Goal: Information Seeking & Learning: Learn about a topic

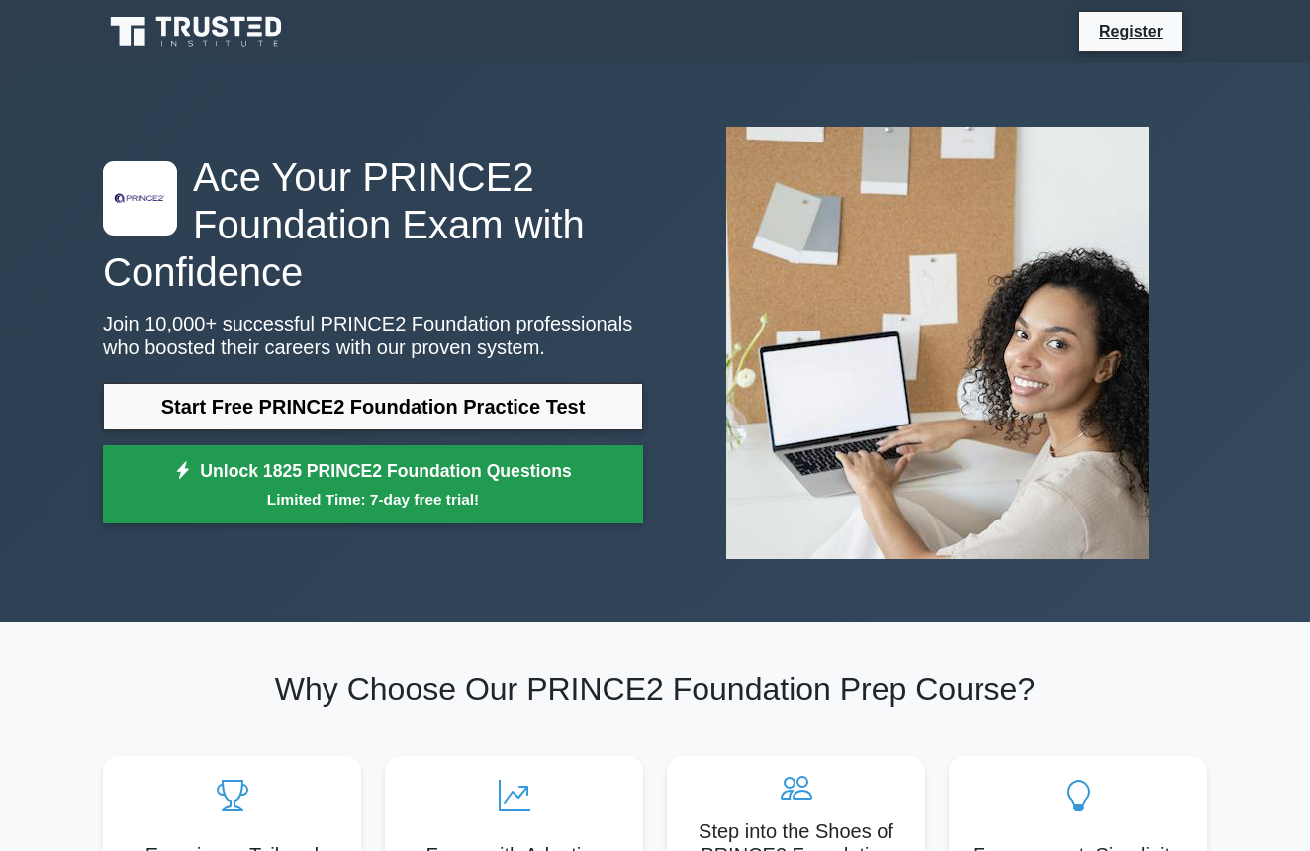
click at [375, 480] on link "Unlock 1825 PRINCE2 Foundation Questions Limited Time: 7-day free trial!" at bounding box center [373, 484] width 540 height 79
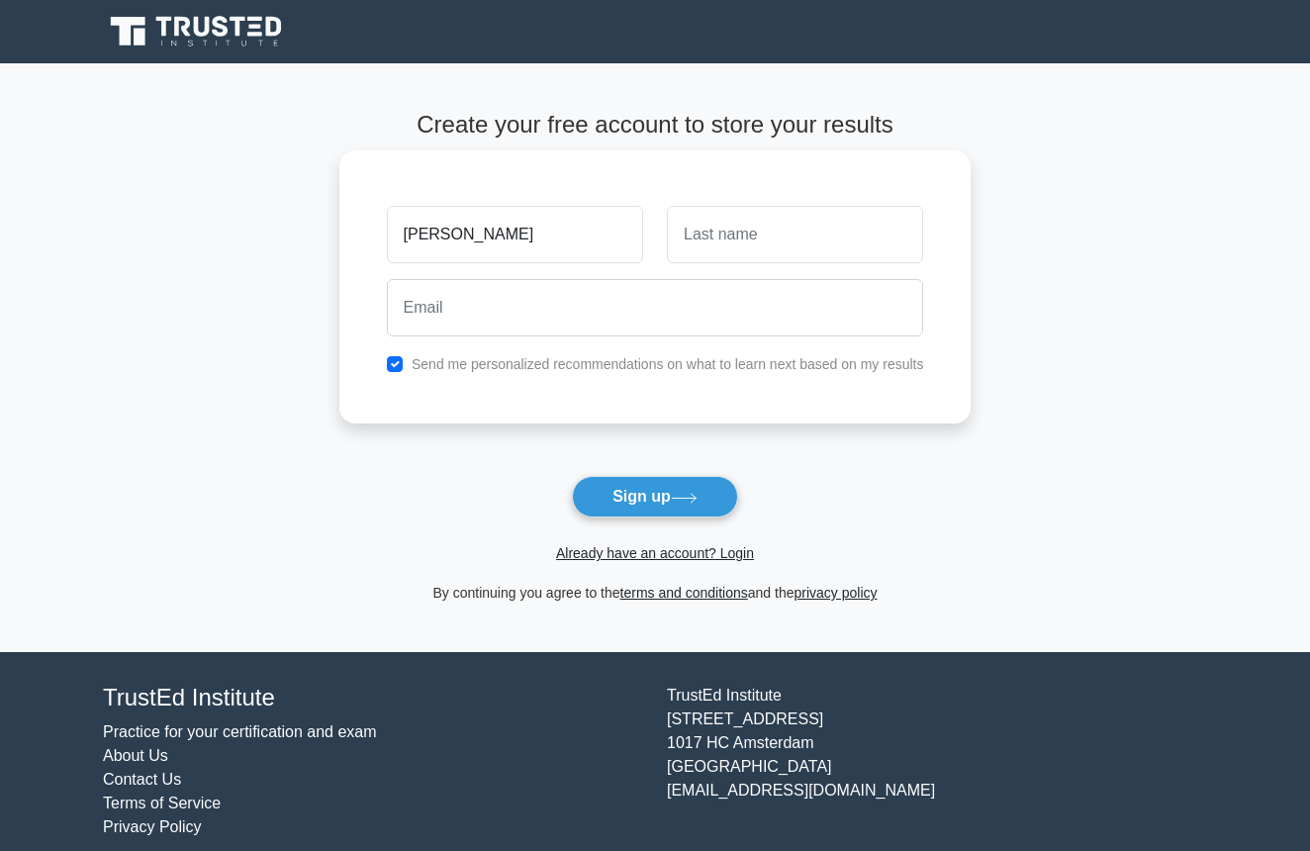
type input "Amelia"
type input "Marzec"
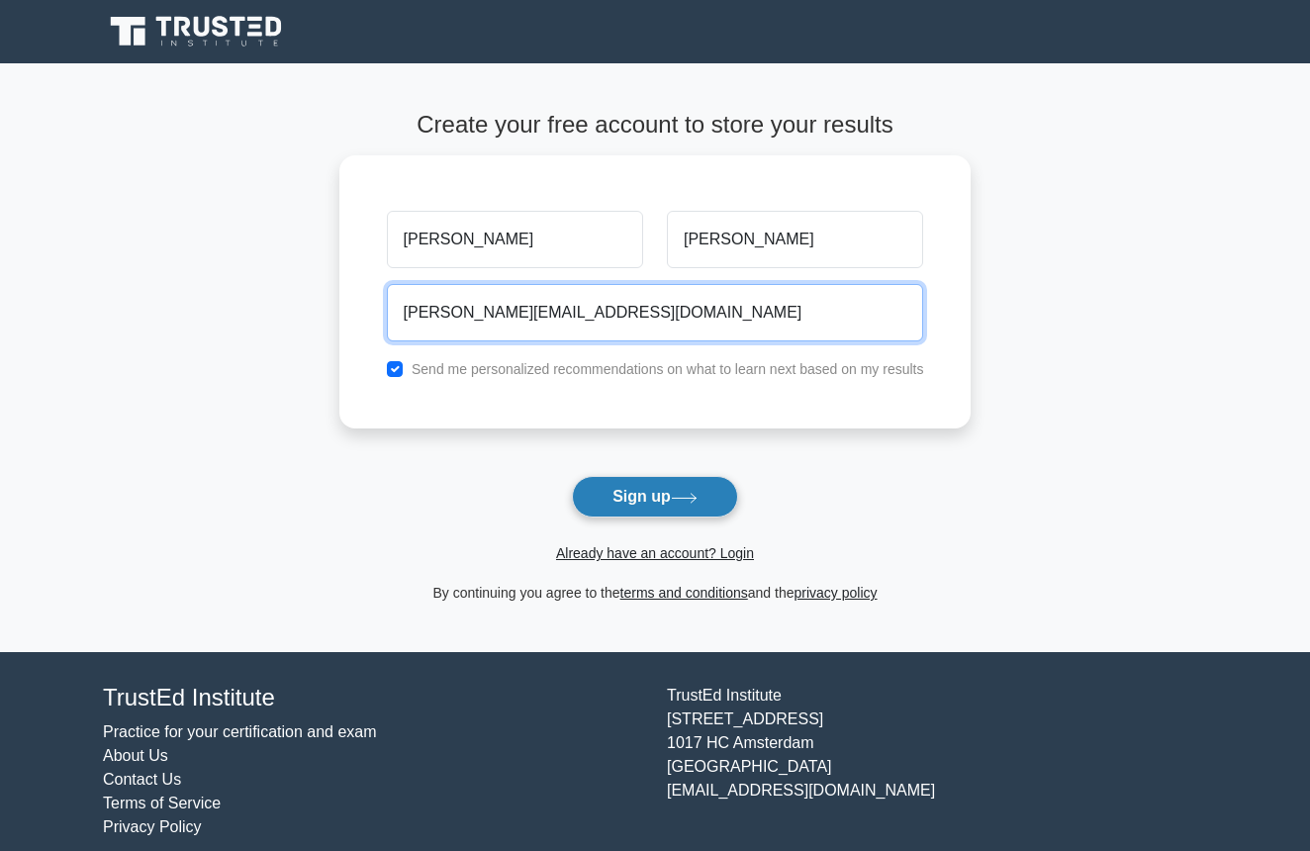
type input "amelia.krausyyk@gmail.com"
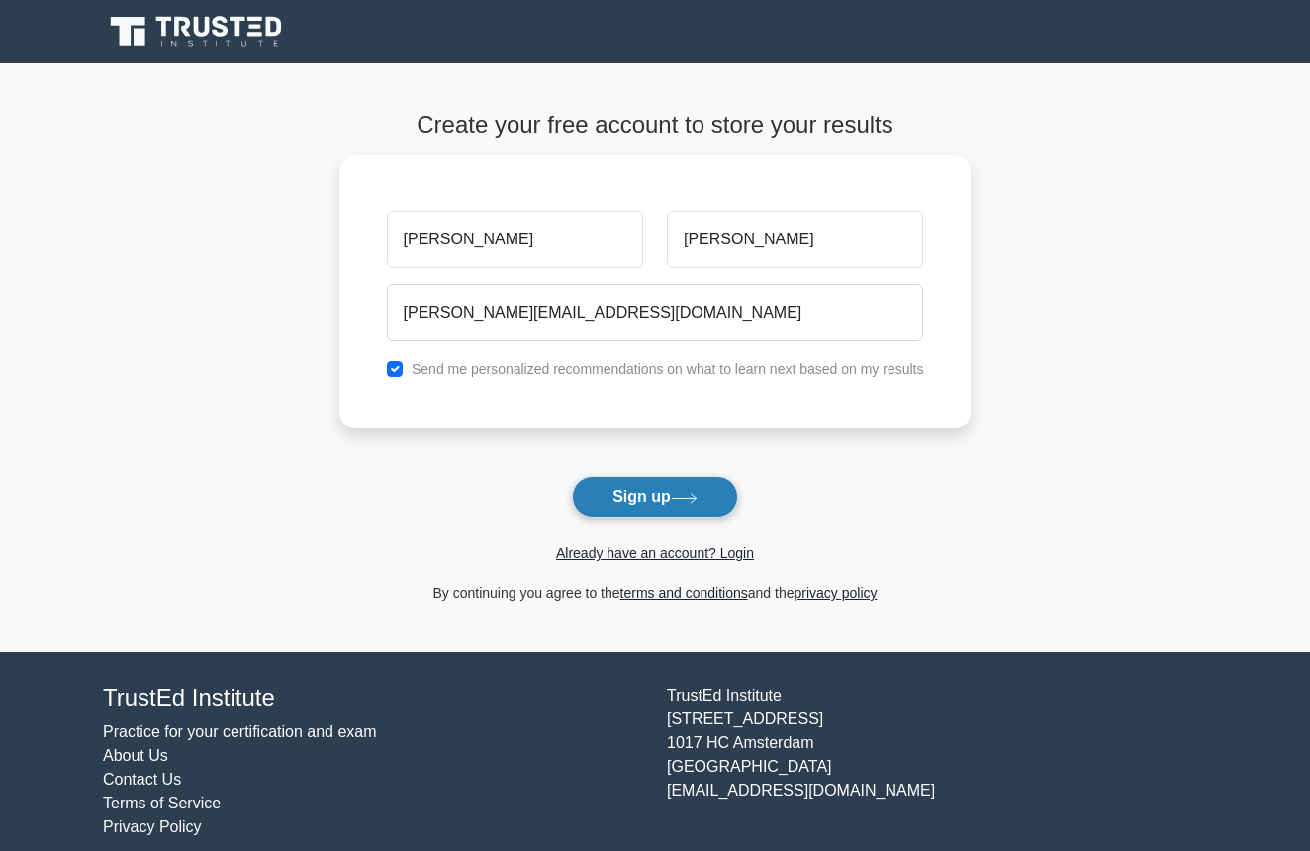
click at [631, 496] on button "Sign up" at bounding box center [655, 497] width 166 height 42
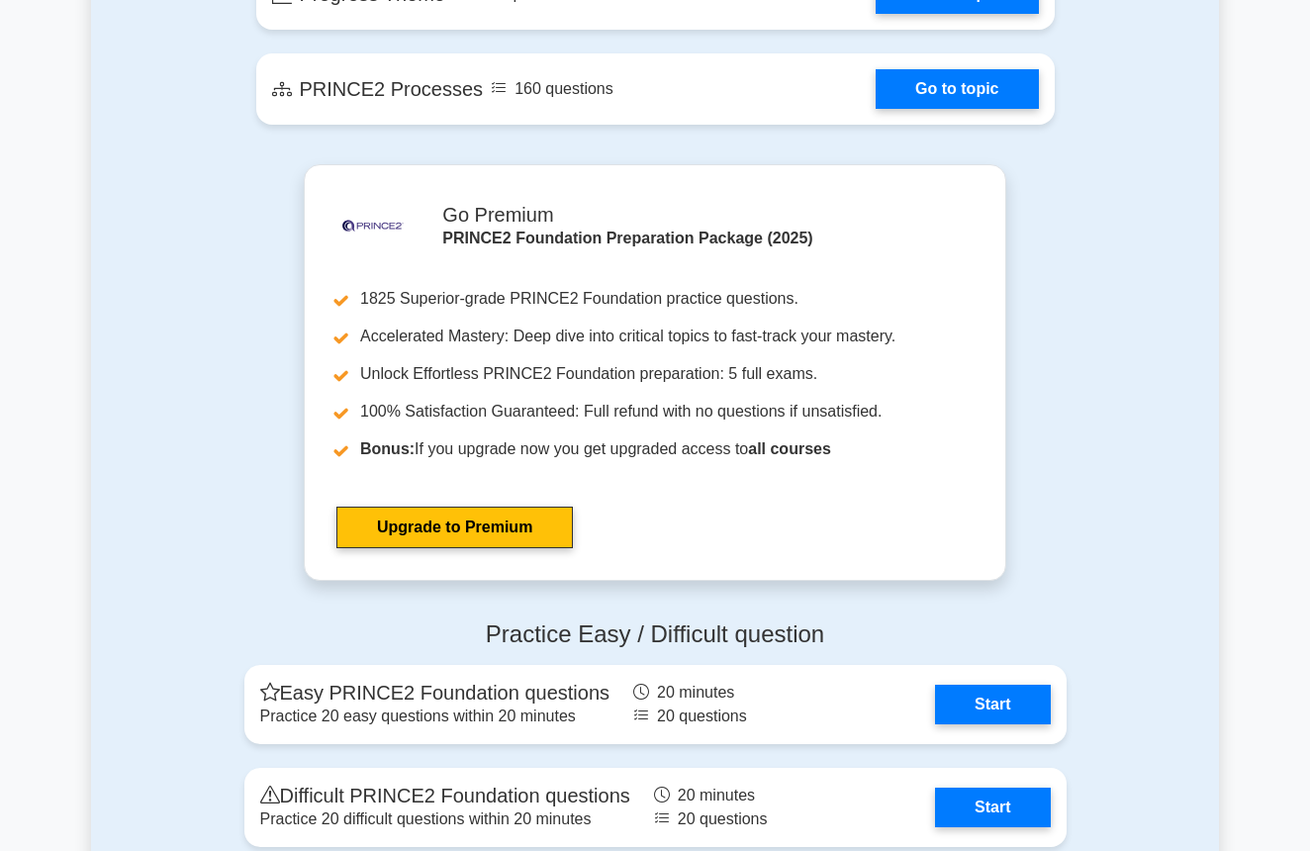
scroll to position [2209, 0]
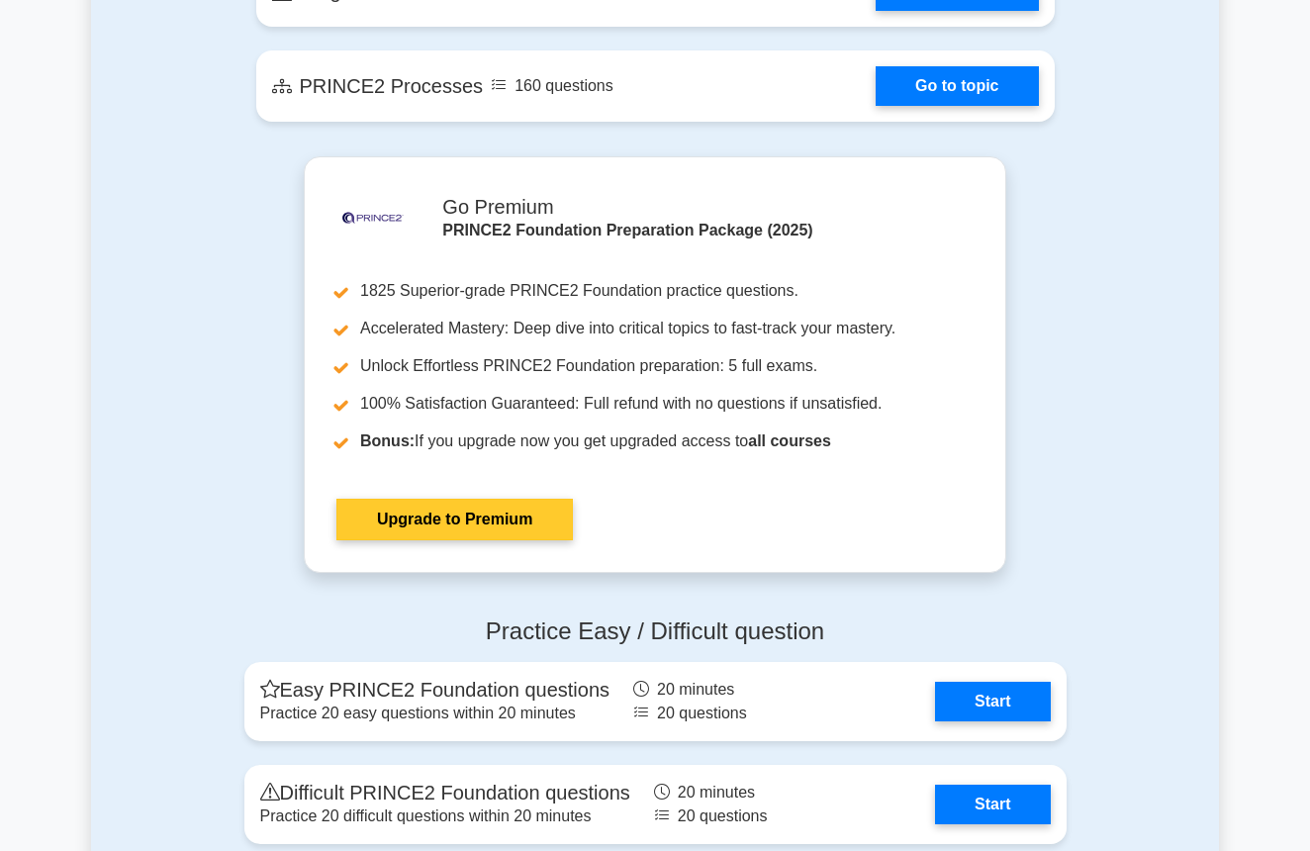
click at [470, 516] on link "Upgrade to Premium" at bounding box center [454, 520] width 236 height 42
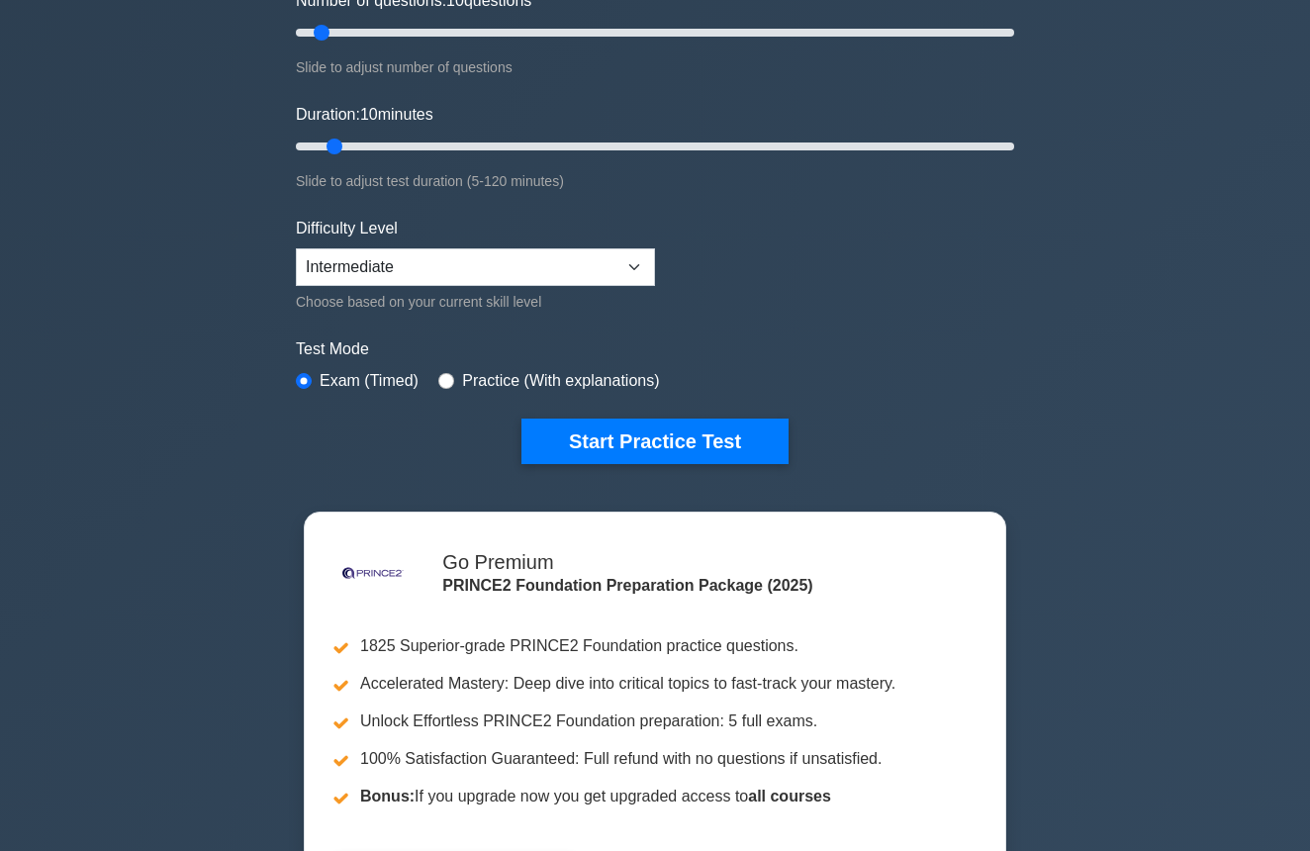
scroll to position [286, 0]
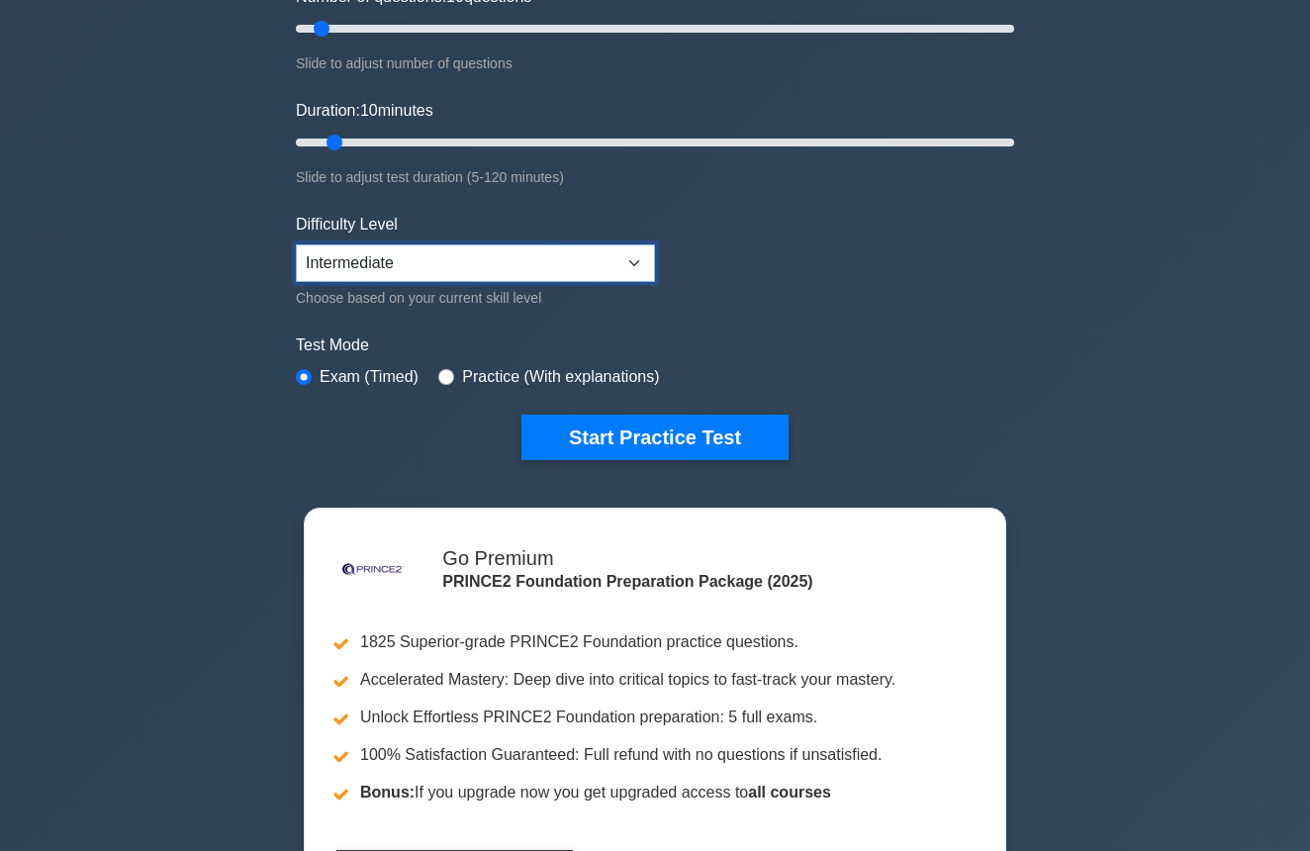
select select "beginner"
click at [828, 283] on form "Topics Introduction to PRINCE2 PRINCE2 Principles Organization Theme Business C…" at bounding box center [655, 154] width 718 height 611
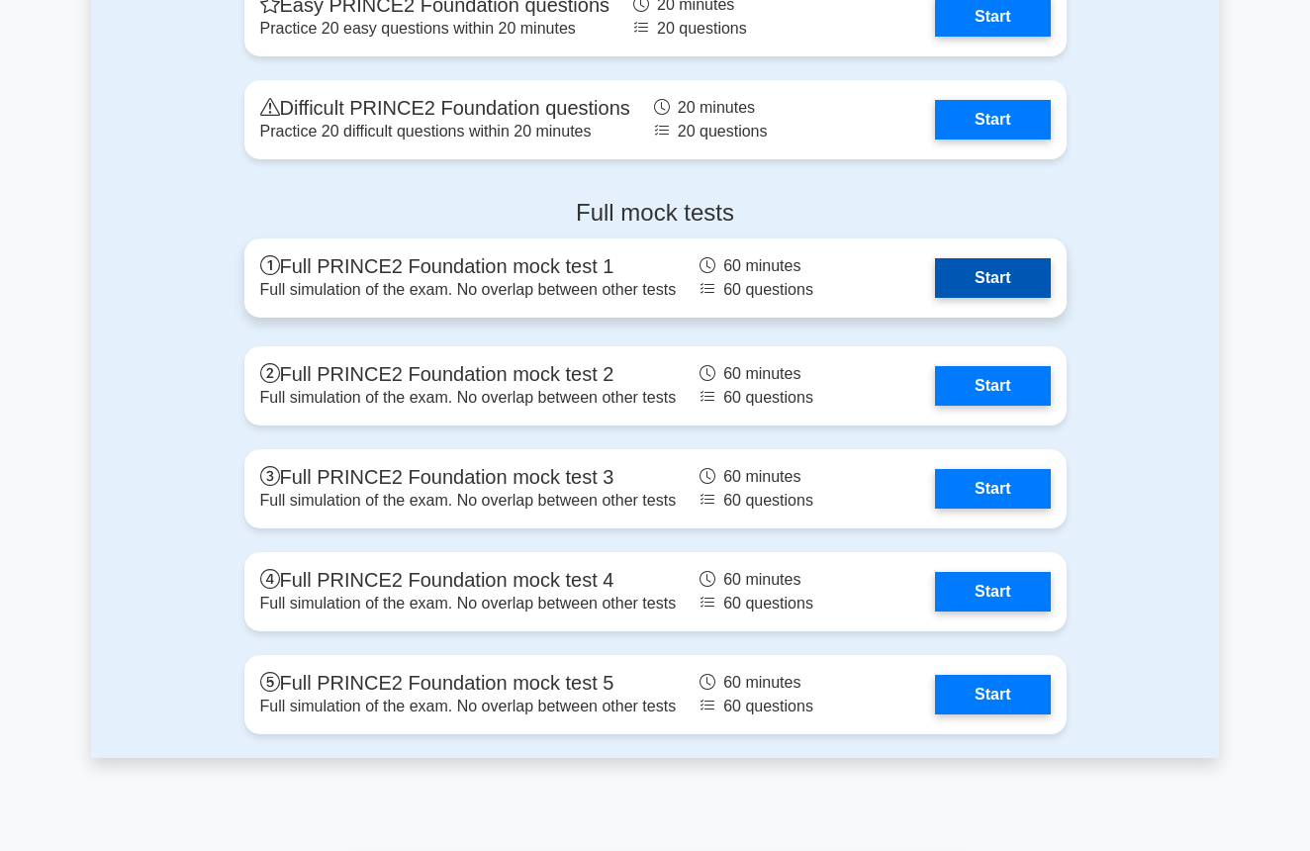
scroll to position [2896, 0]
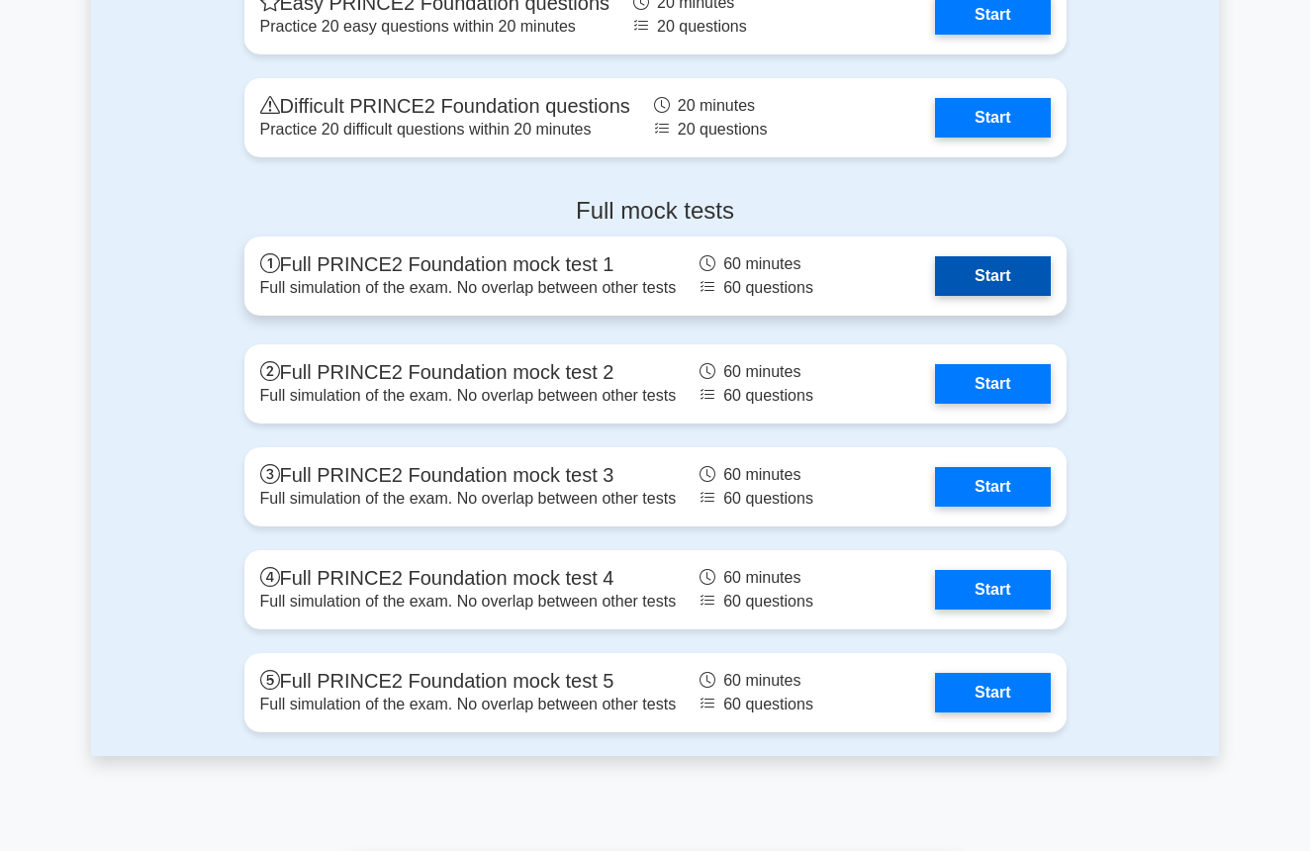
click at [977, 268] on link "Start" at bounding box center [992, 276] width 115 height 40
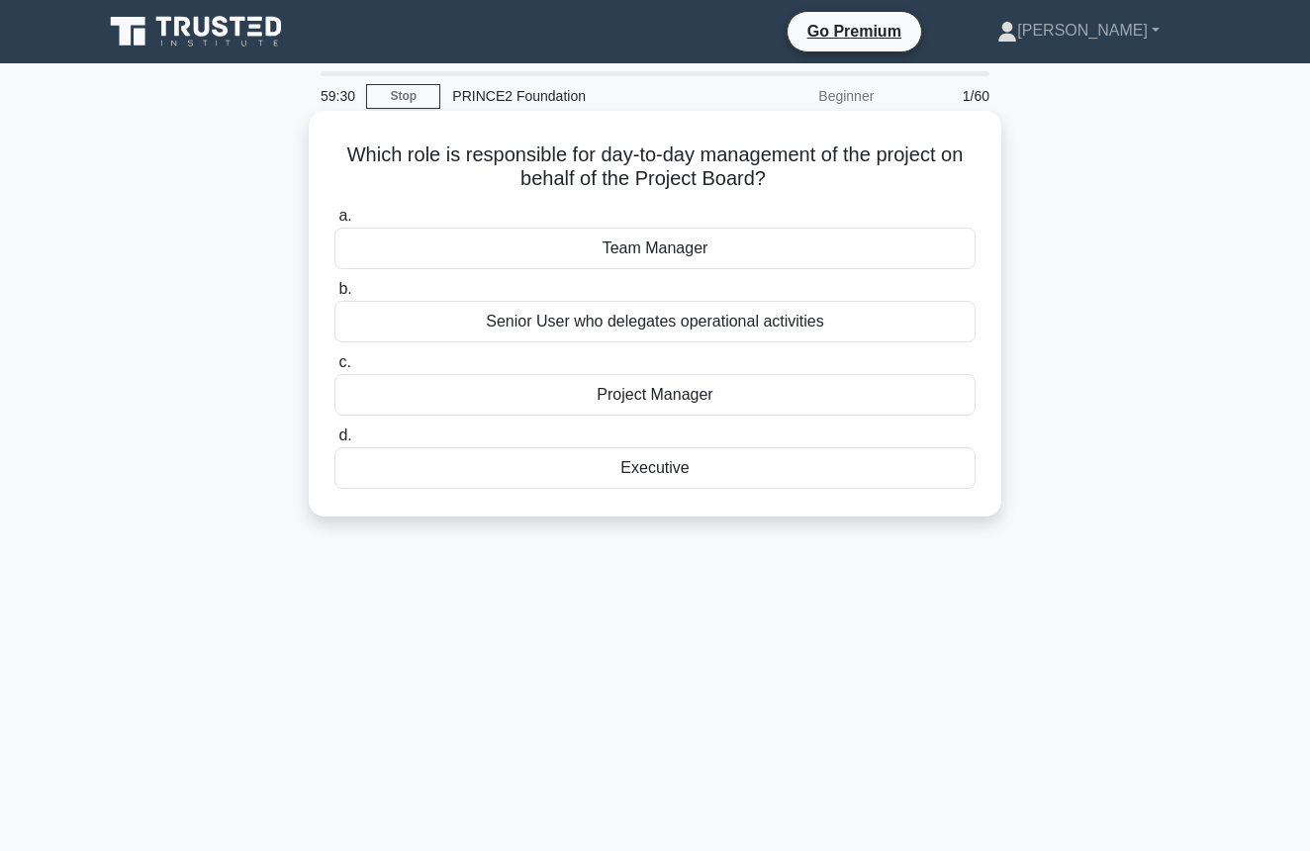
click at [640, 399] on div "Project Manager" at bounding box center [654, 395] width 641 height 42
click at [334, 369] on input "c. Project Manager" at bounding box center [334, 362] width 0 height 13
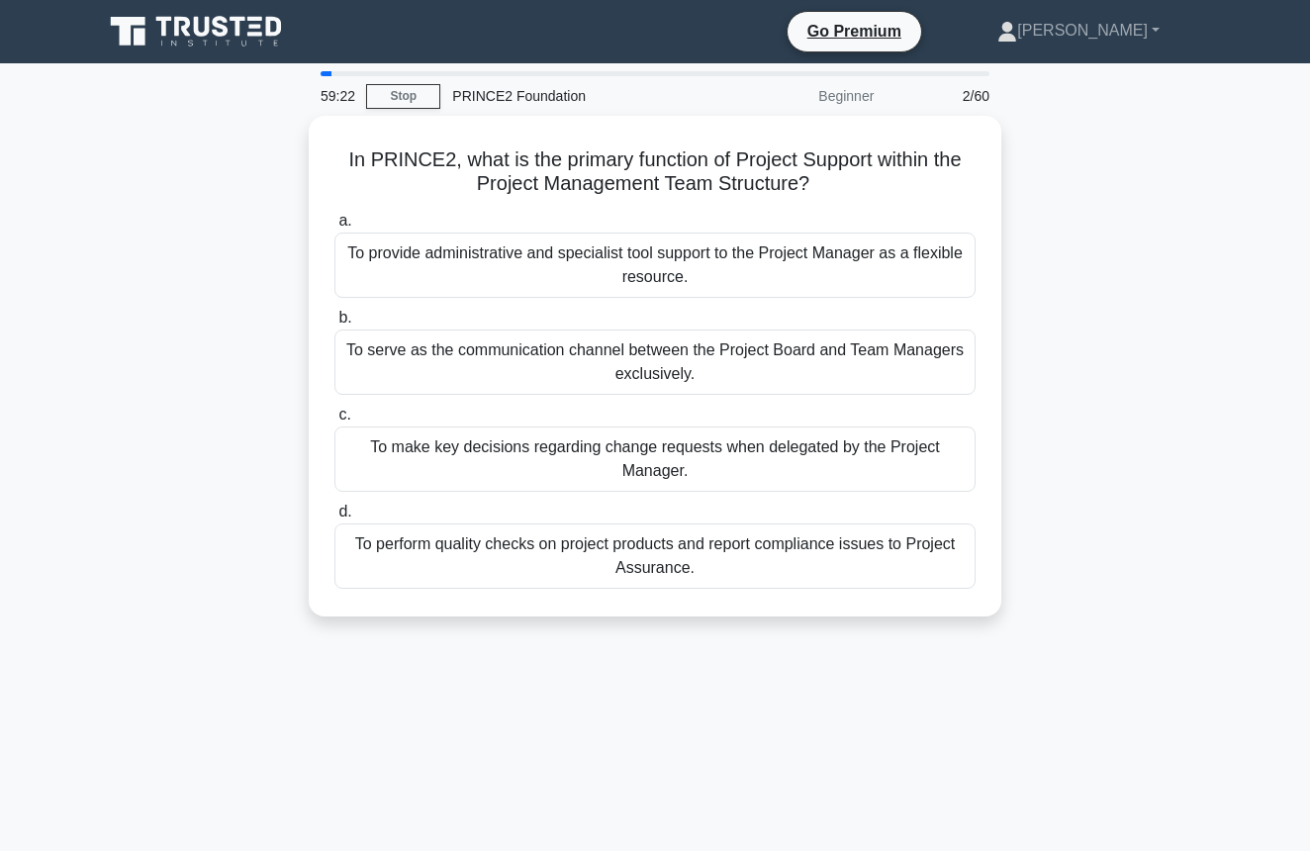
click at [229, 27] on icon at bounding box center [198, 32] width 190 height 38
